Goal: Register for event/course

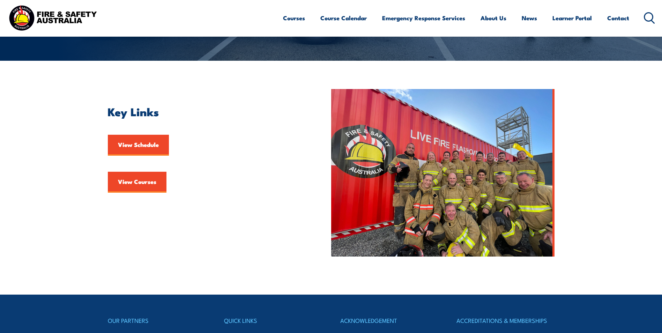
scroll to position [140, 0]
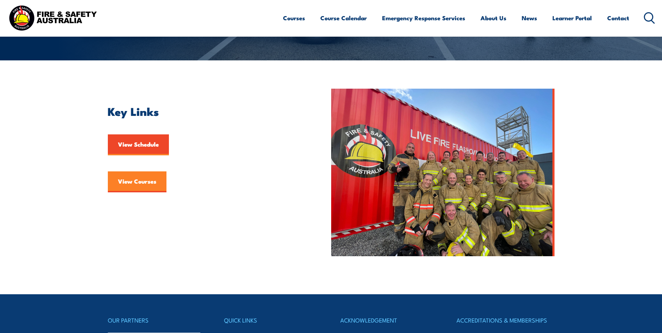
click at [137, 185] on link "View Courses" at bounding box center [137, 181] width 59 height 21
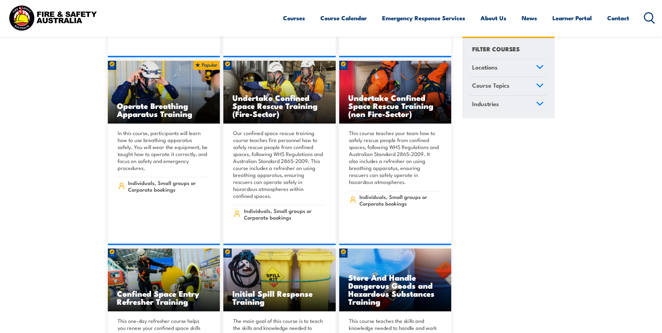
scroll to position [6801, 0]
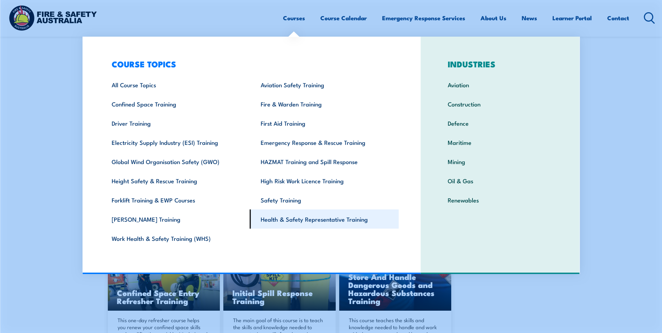
click at [286, 217] on link "Health & Safety Representative Training" at bounding box center [324, 218] width 149 height 19
